Goal: Find specific page/section: Find specific page/section

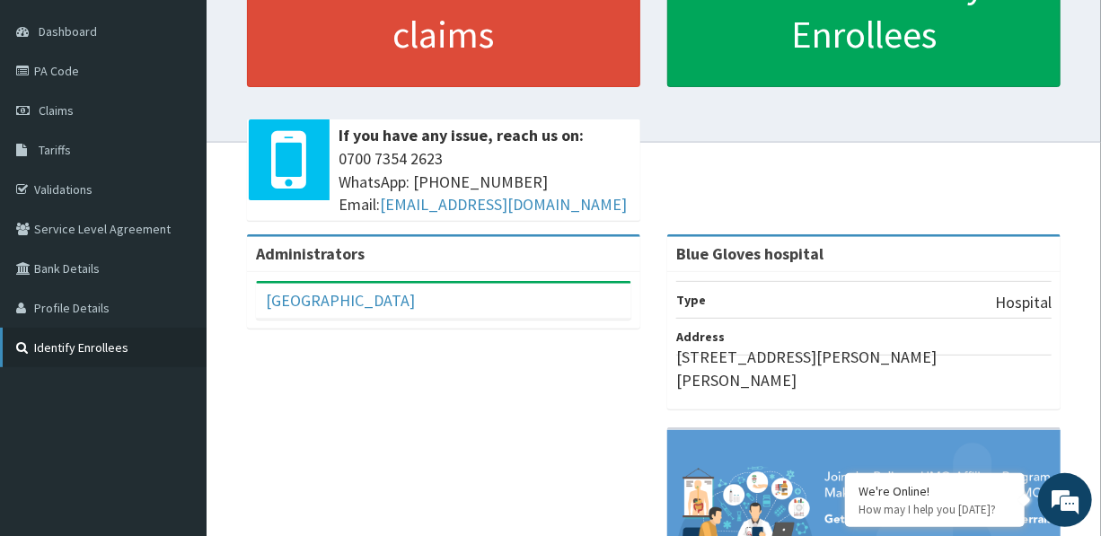
scroll to position [149, 0]
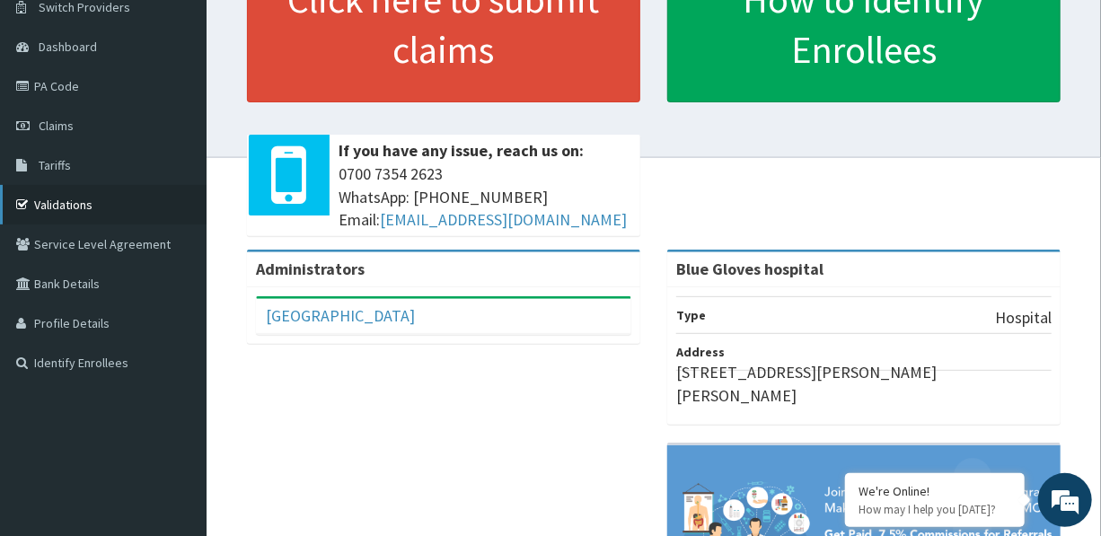
click at [70, 201] on link "Validations" at bounding box center [103, 205] width 206 height 40
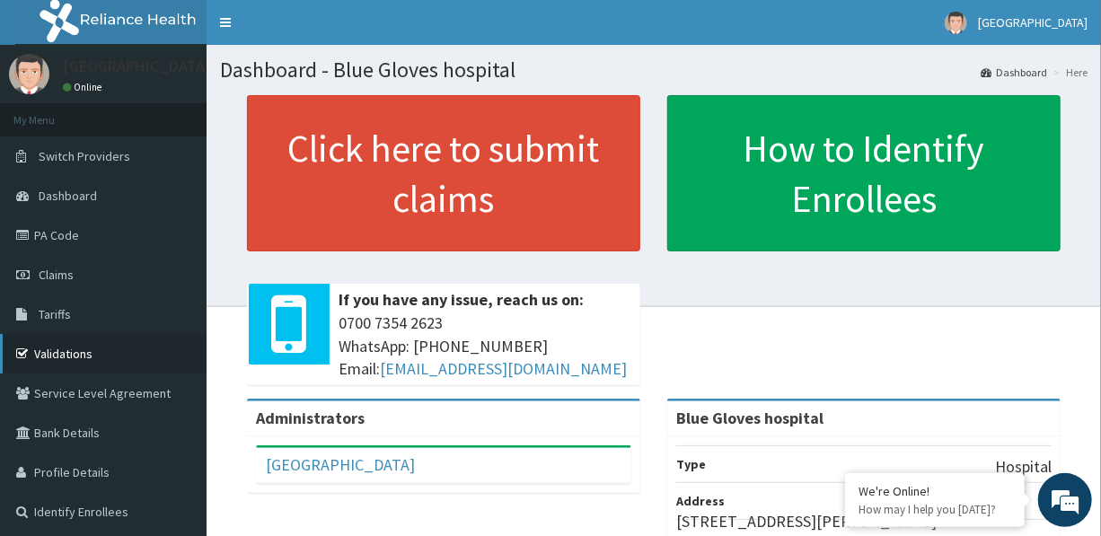
click at [68, 361] on link "Validations" at bounding box center [103, 354] width 206 height 40
